Goal: Navigation & Orientation: Find specific page/section

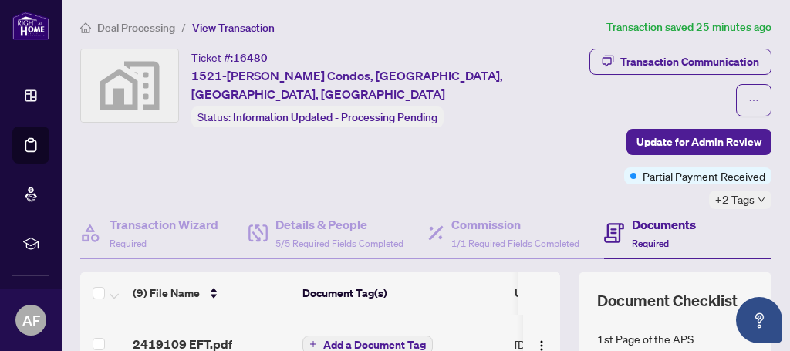
click at [147, 28] on span "Deal Processing" at bounding box center [136, 28] width 78 height 14
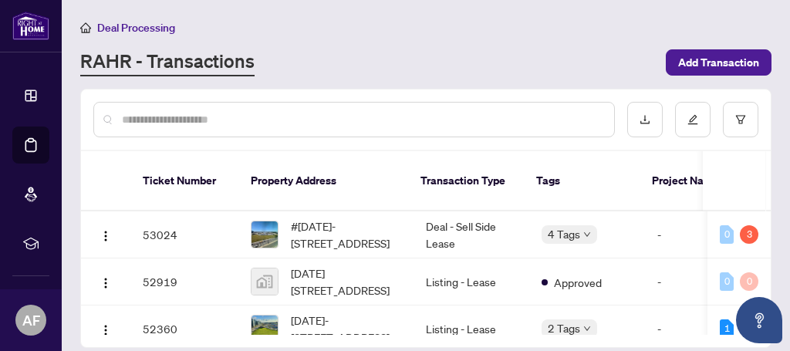
click at [477, 116] on input "text" at bounding box center [362, 119] width 480 height 17
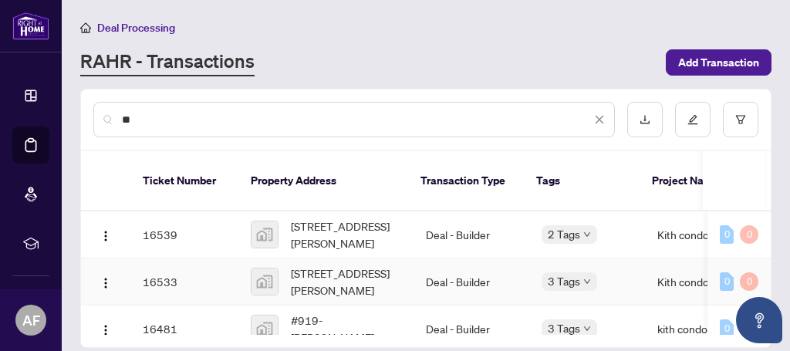
type input "*"
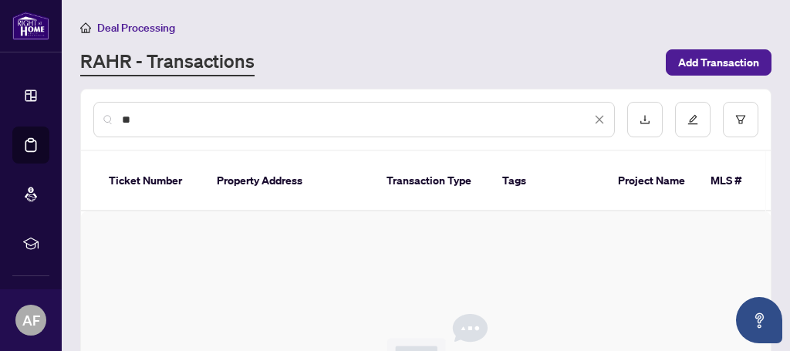
type input "*"
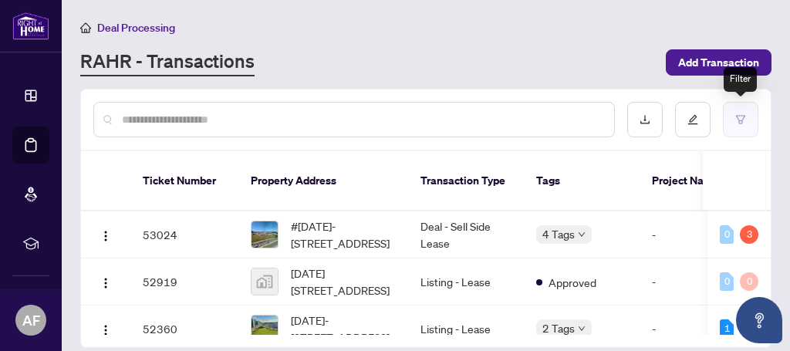
click at [742, 120] on icon "filter" at bounding box center [740, 119] width 11 height 11
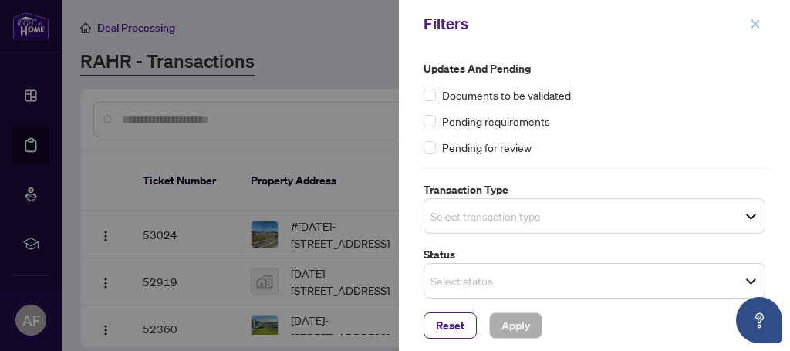
click at [754, 24] on icon "close" at bounding box center [755, 23] width 8 height 8
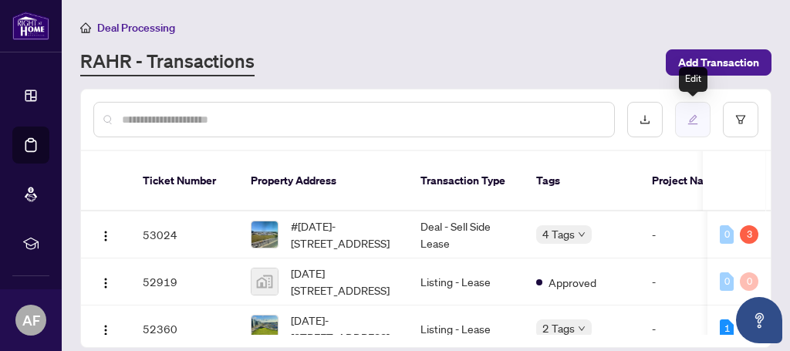
click at [693, 117] on icon "edit" at bounding box center [692, 119] width 11 height 11
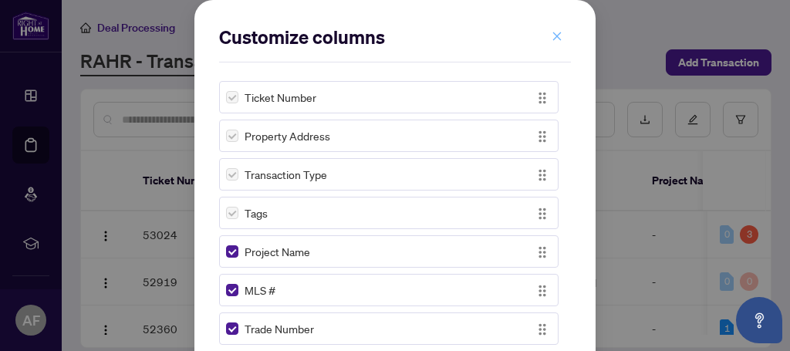
click at [558, 37] on icon "close" at bounding box center [556, 36] width 11 height 11
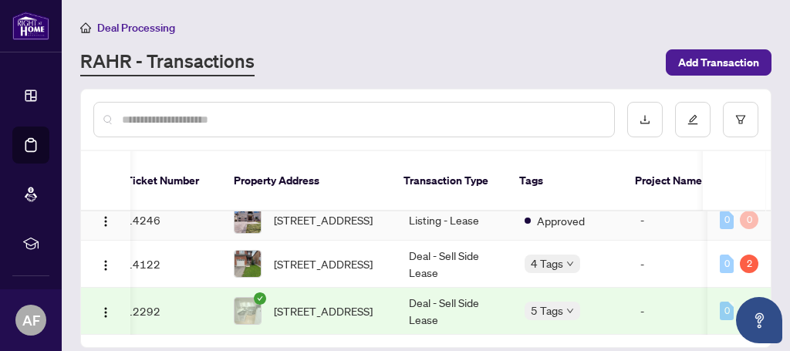
scroll to position [1010, 17]
click at [177, 62] on link "RAHR - Transactions" at bounding box center [167, 63] width 174 height 28
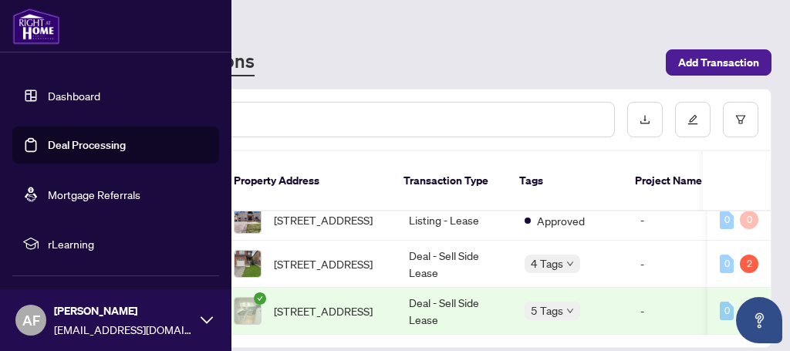
click at [68, 97] on link "Dashboard" at bounding box center [74, 96] width 52 height 14
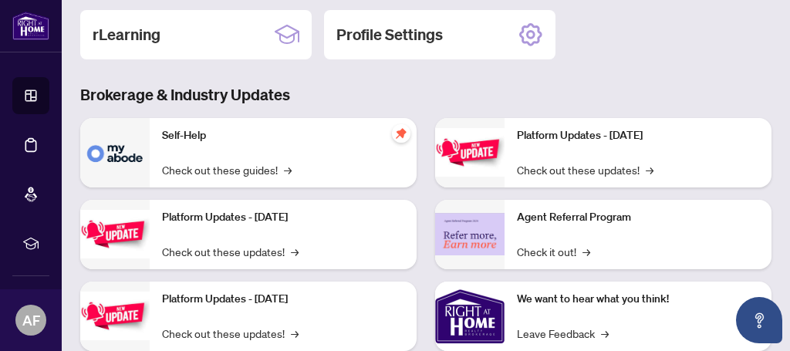
scroll to position [335, 0]
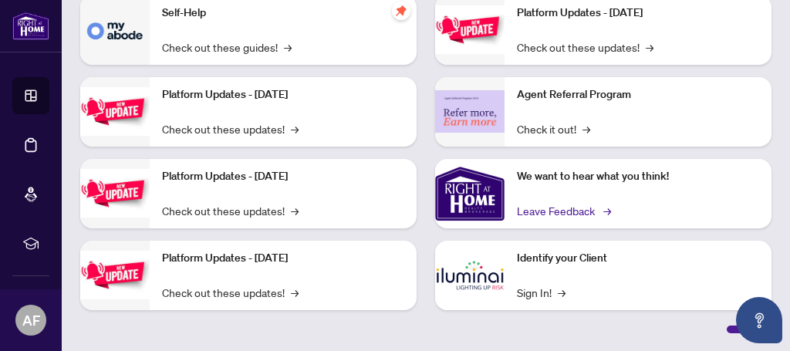
click at [568, 211] on link "Leave Feedback →" at bounding box center [563, 210] width 92 height 17
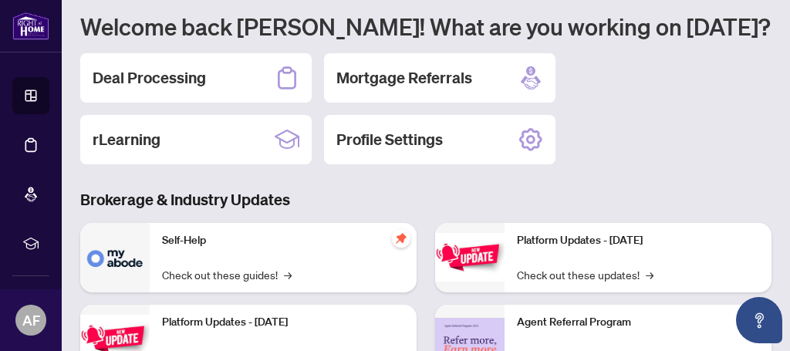
scroll to position [106, 0]
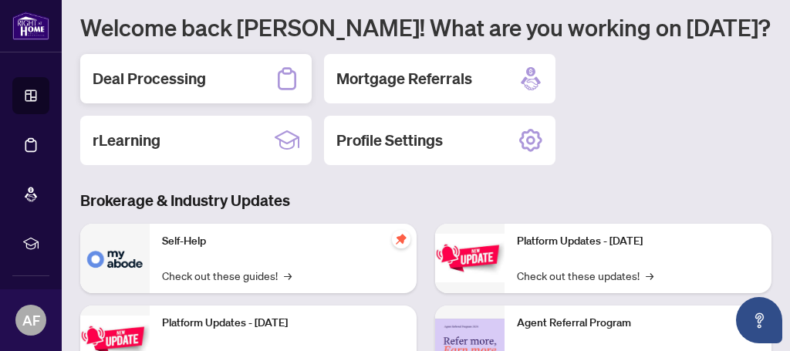
click at [188, 83] on h2 "Deal Processing" at bounding box center [149, 79] width 113 height 22
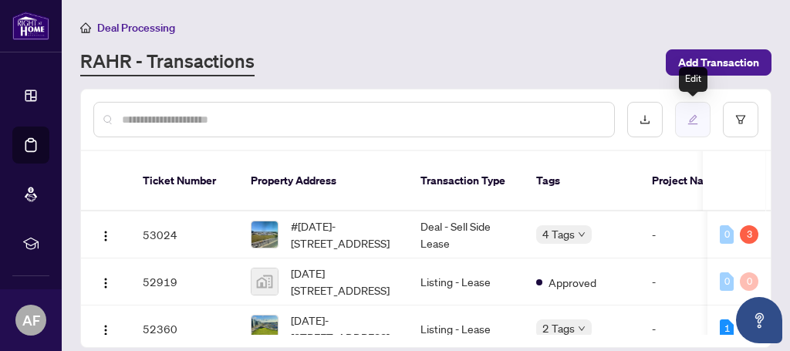
click at [693, 120] on icon "edit" at bounding box center [692, 119] width 11 height 11
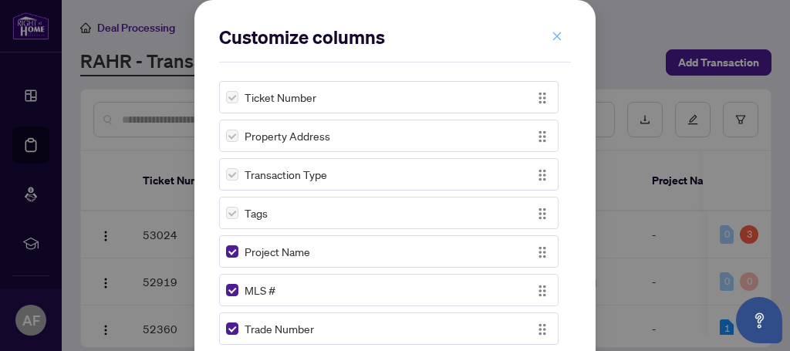
click at [560, 35] on icon "close" at bounding box center [556, 36] width 11 height 11
